Goal: Task Accomplishment & Management: Use online tool/utility

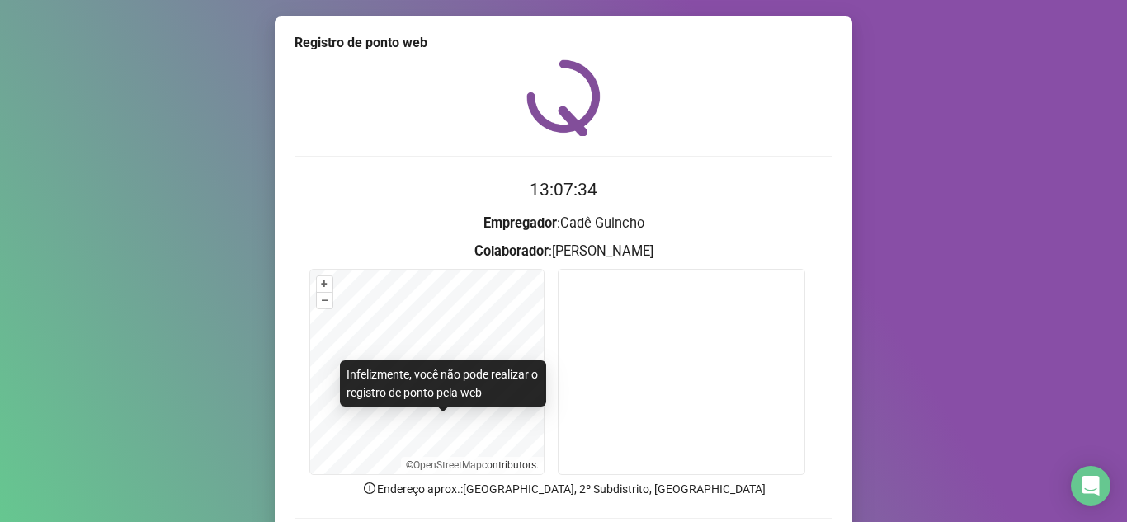
scroll to position [122, 0]
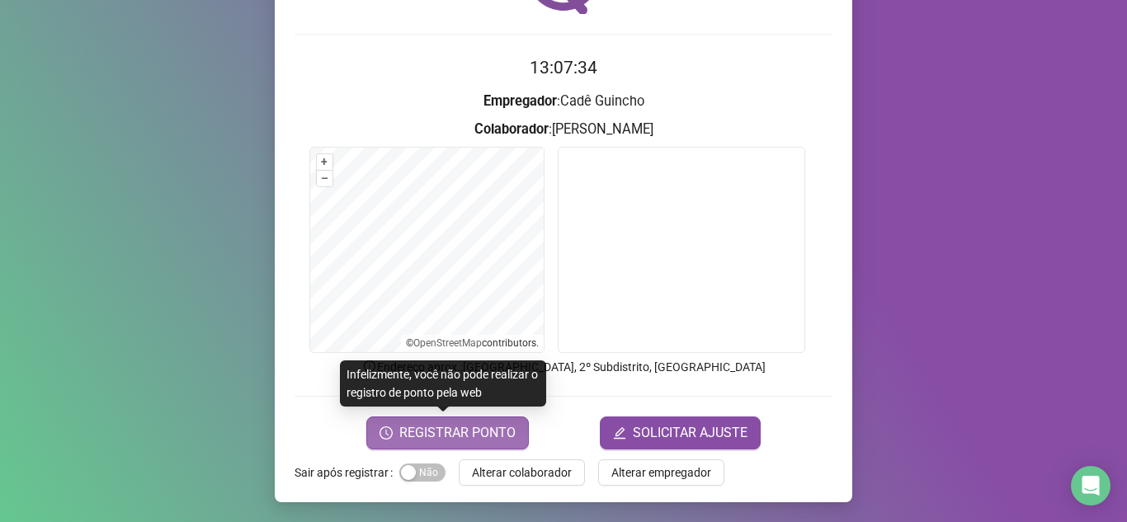
click at [451, 432] on span "REGISTRAR PONTO" at bounding box center [457, 433] width 116 height 20
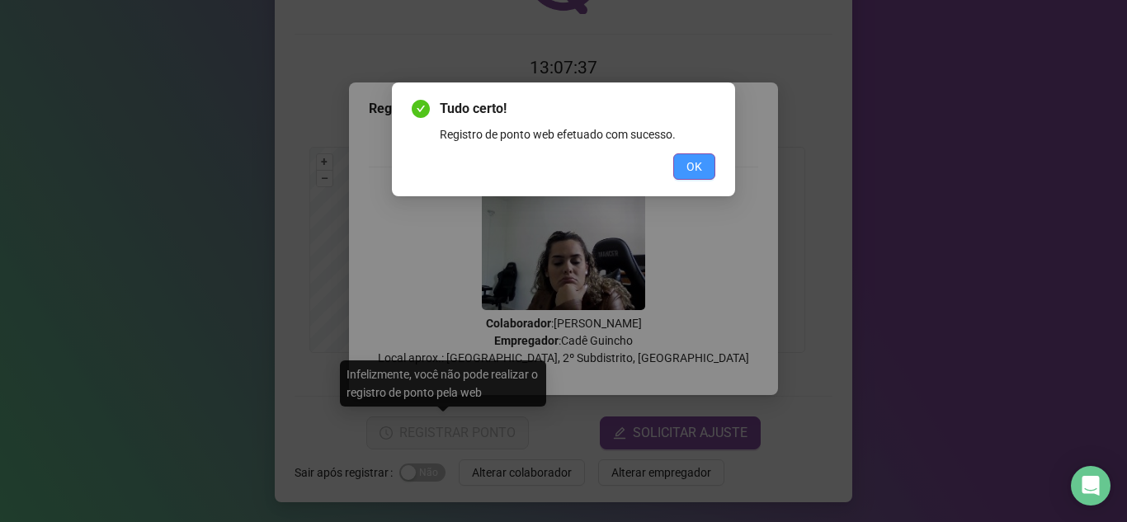
click at [689, 158] on span "OK" at bounding box center [695, 167] width 16 height 18
